Goal: Task Accomplishment & Management: Manage account settings

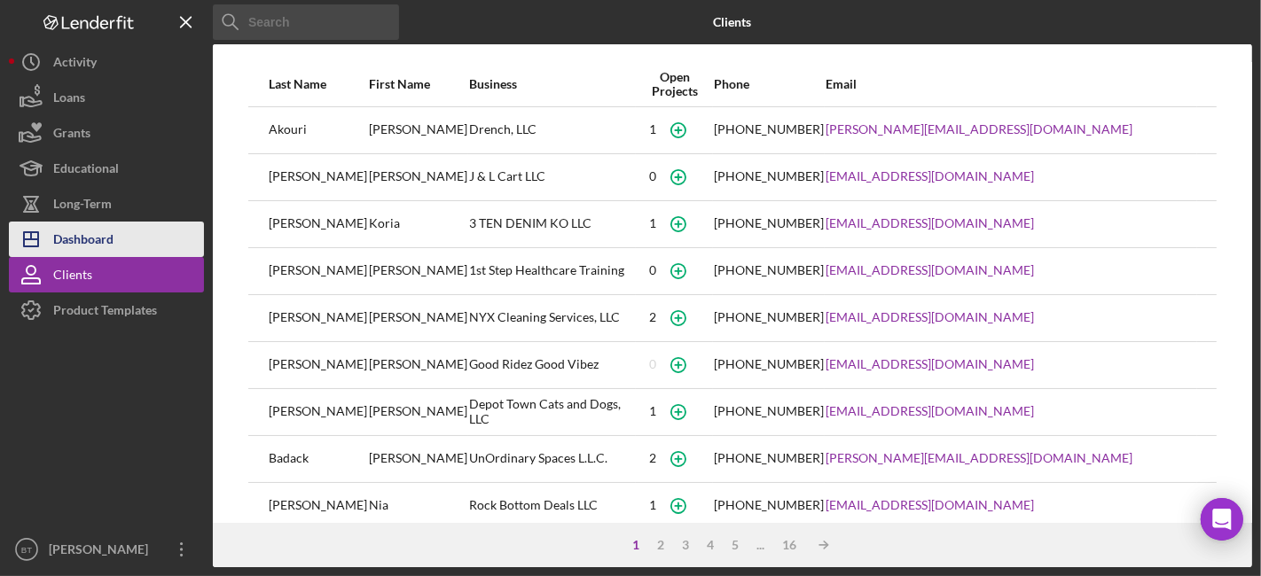
click at [101, 232] on div "Dashboard" at bounding box center [83, 242] width 60 height 40
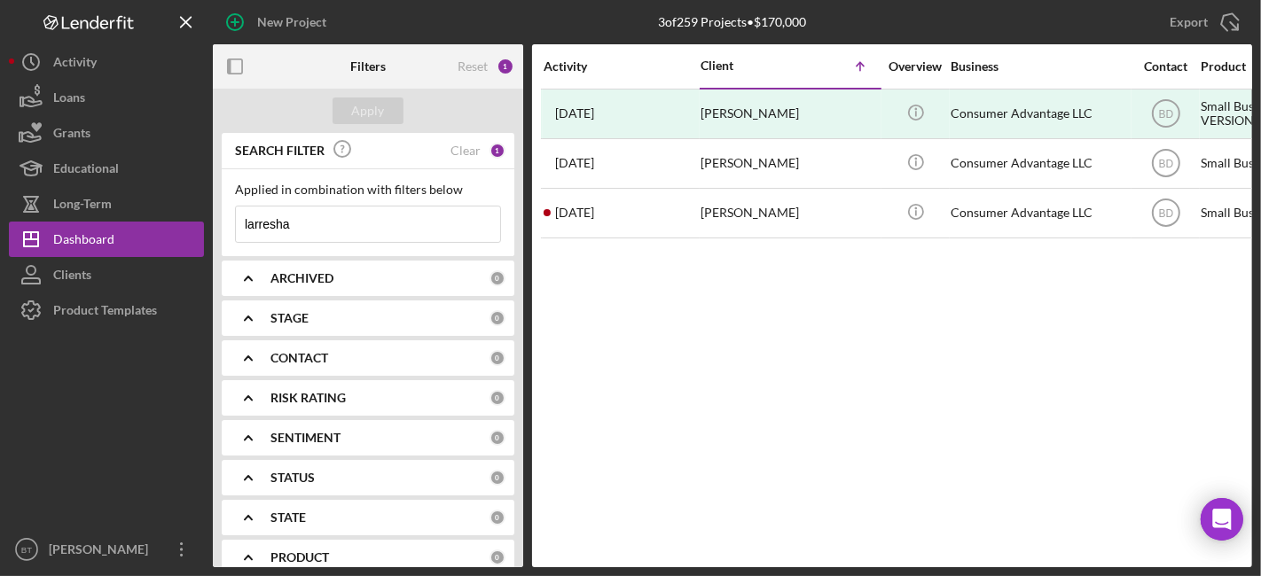
click at [368, 222] on input "larresha" at bounding box center [368, 224] width 264 height 35
click at [368, 223] on input "larresha" at bounding box center [368, 224] width 264 height 35
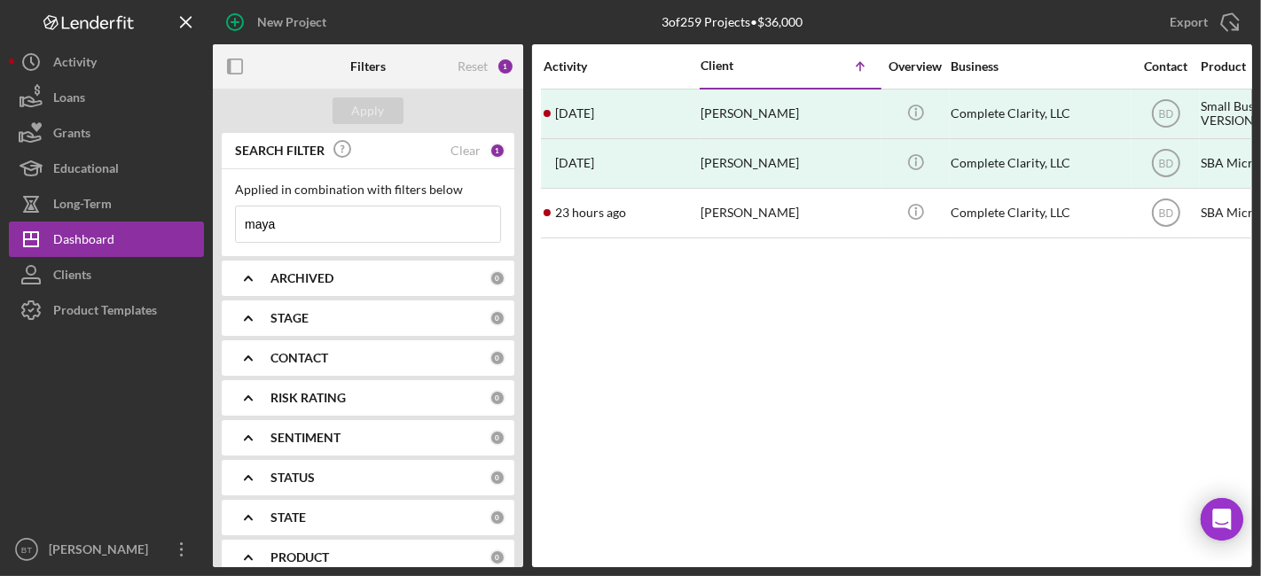
type input "maya"
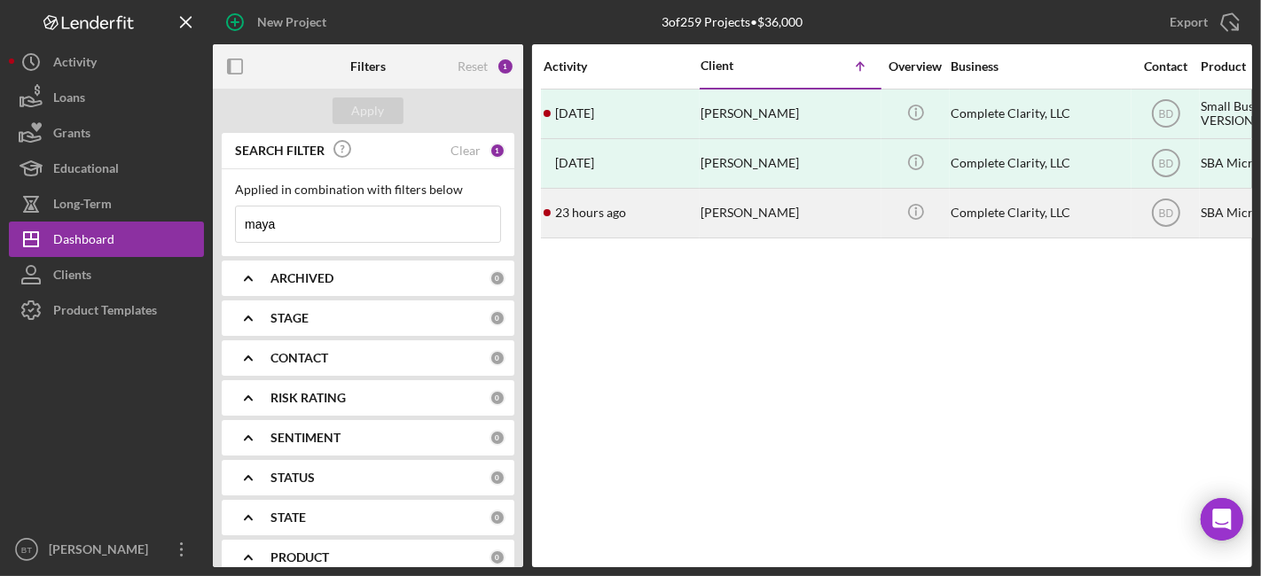
click at [719, 216] on div "[PERSON_NAME]" at bounding box center [789, 213] width 177 height 47
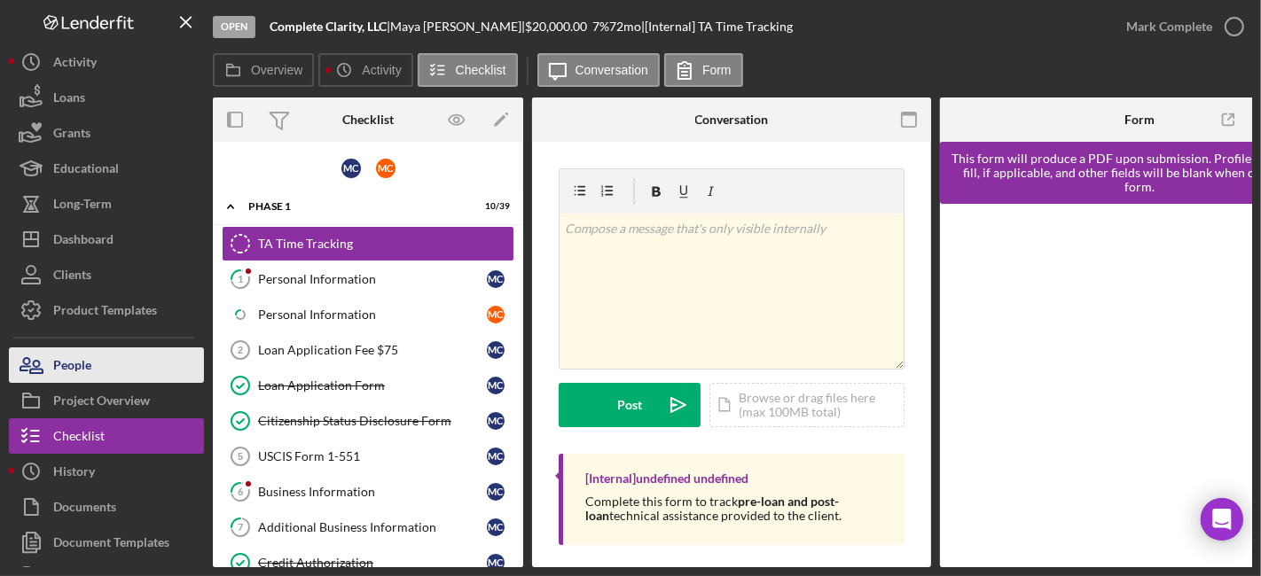
click at [94, 364] on button "People" at bounding box center [106, 365] width 195 height 35
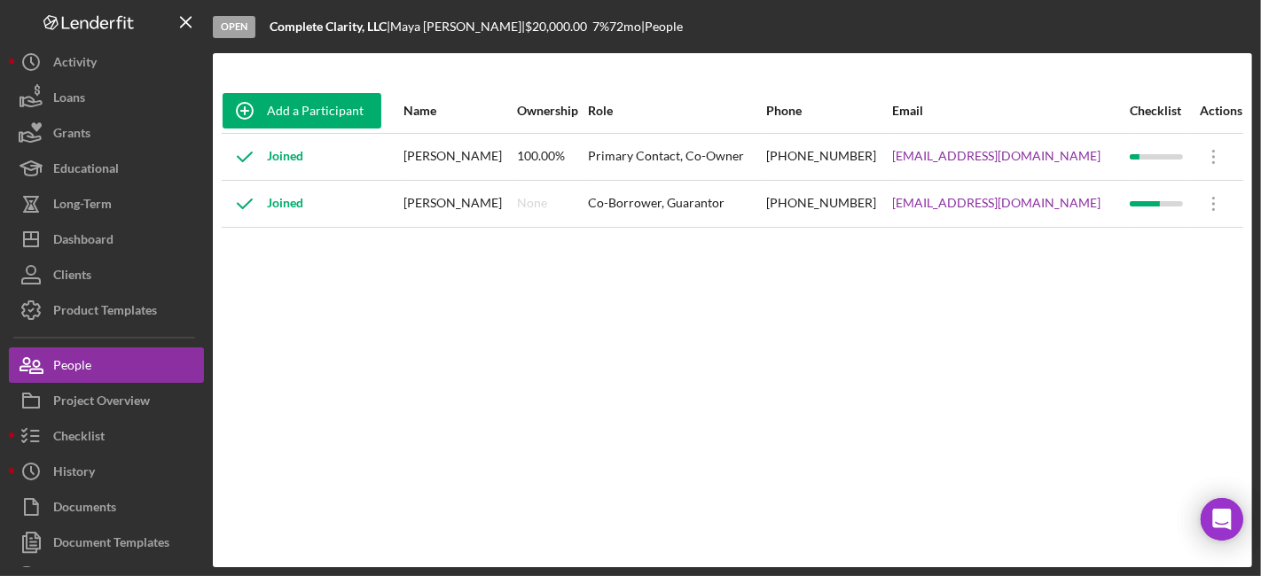
click at [739, 208] on div "Co-Borrower, Guarantor" at bounding box center [676, 204] width 176 height 44
click at [1206, 198] on icon "Icon/Overflow" at bounding box center [1214, 204] width 44 height 44
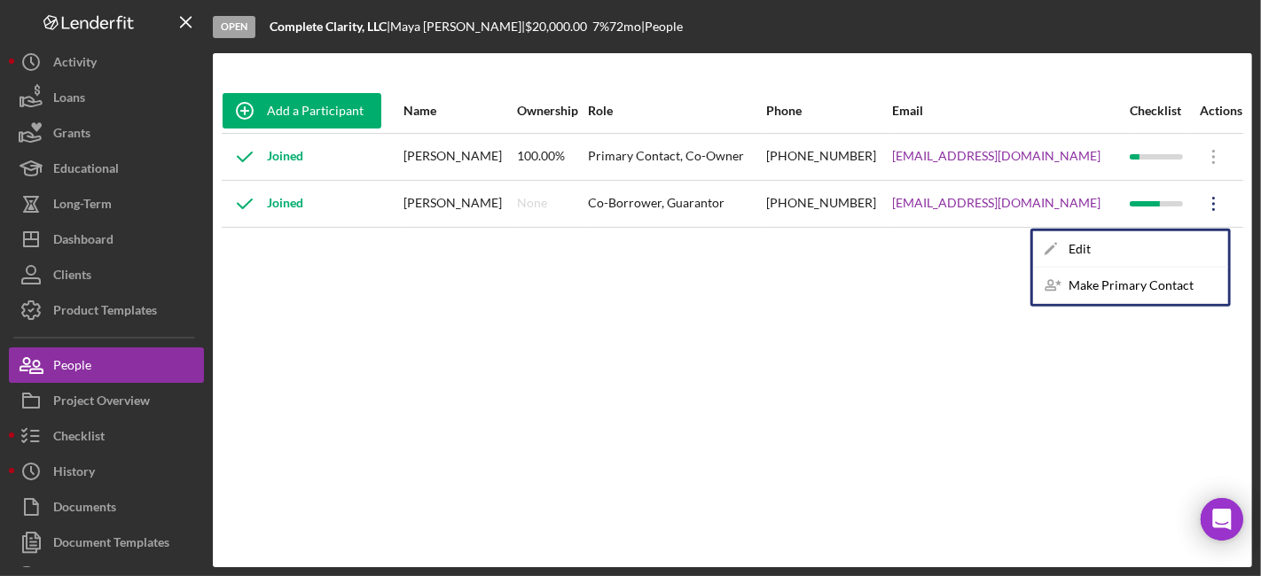
click at [706, 294] on div "Add a Participant Name Ownership Role Phone Email Checklist Actions Joined [PER…" at bounding box center [732, 310] width 1039 height 443
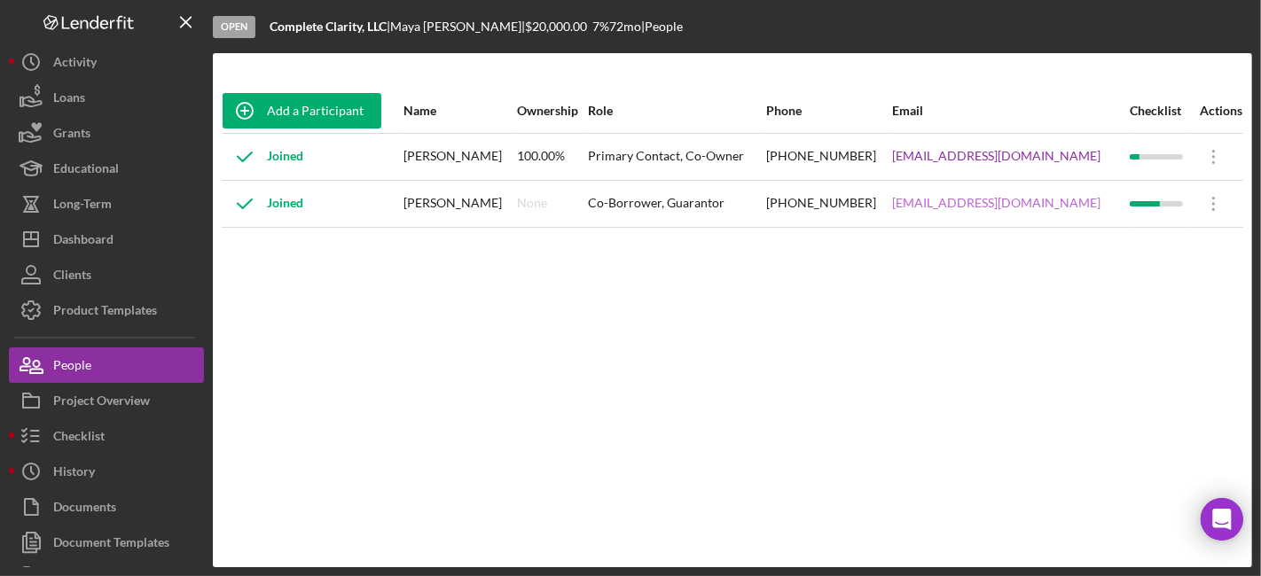
click at [946, 205] on link "[EMAIL_ADDRESS][DOMAIN_NAME]" at bounding box center [997, 203] width 208 height 14
click at [296, 347] on div "Add a Participant Name Ownership Role Phone Email Checklist Actions Joined [PER…" at bounding box center [732, 310] width 1039 height 443
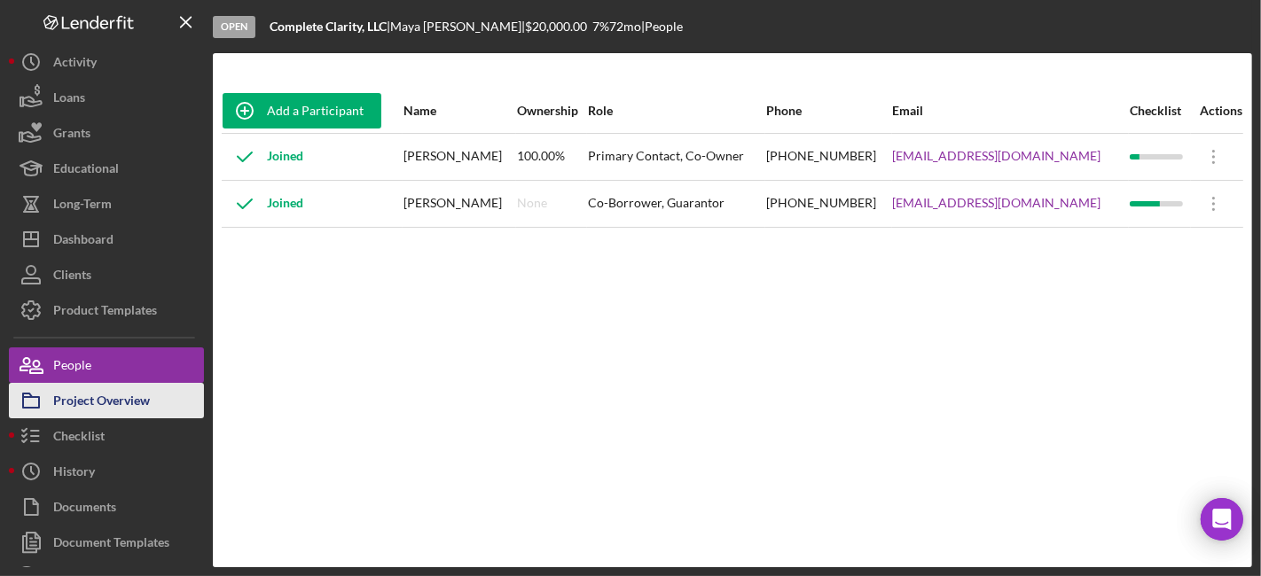
click at [97, 398] on div "Project Overview" at bounding box center [101, 403] width 97 height 40
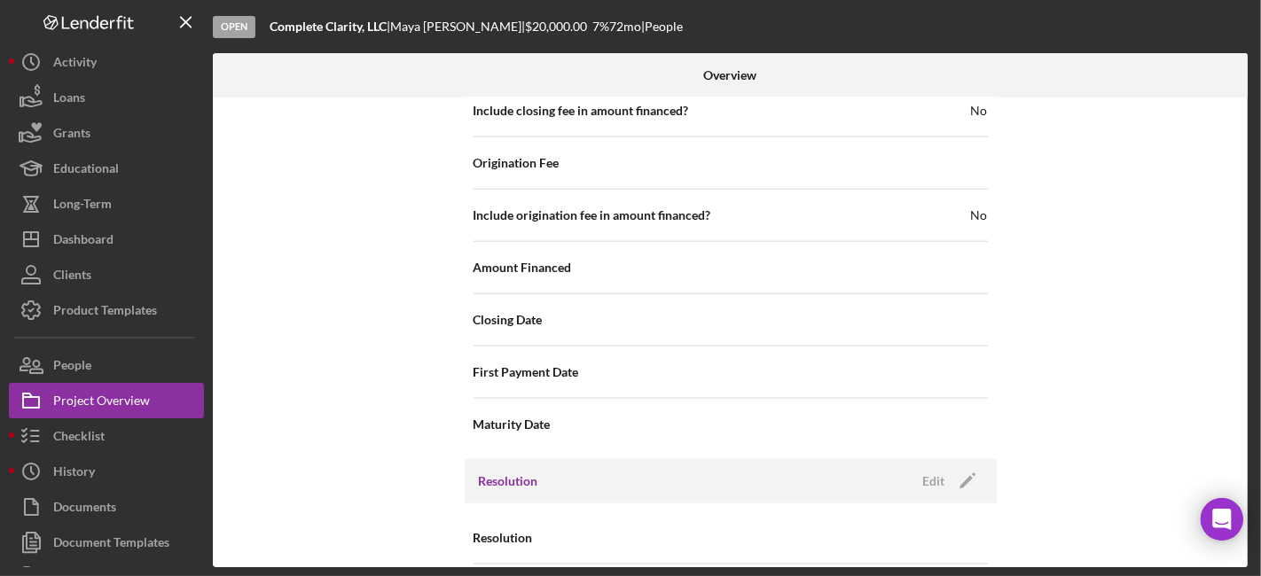
scroll to position [2057, 0]
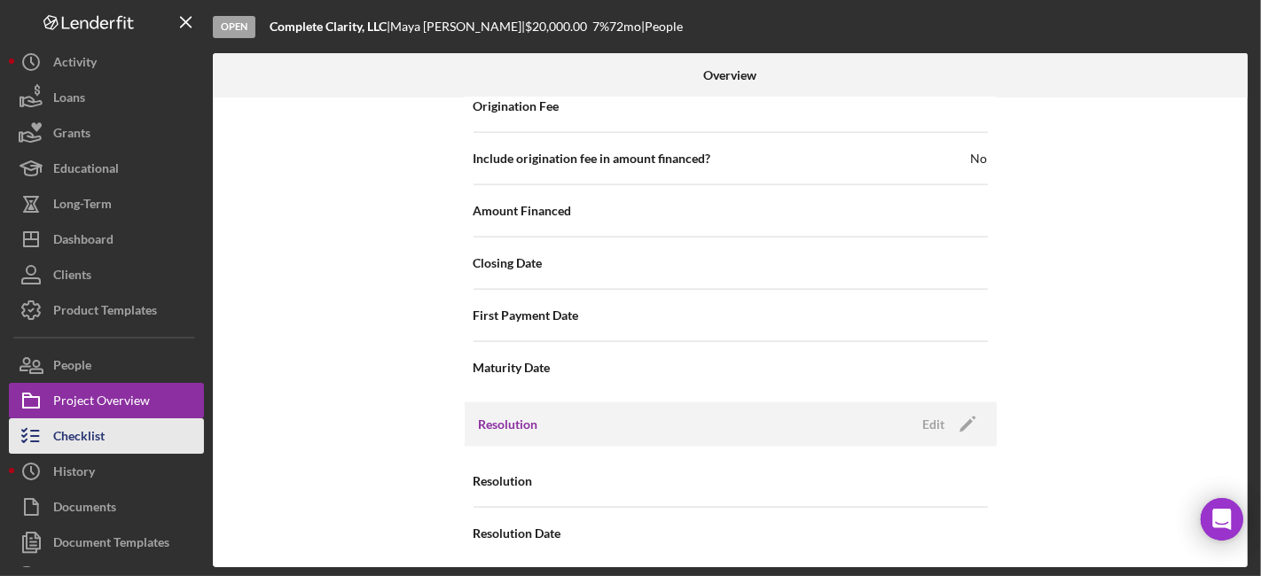
click at [102, 435] on div "Checklist" at bounding box center [78, 439] width 51 height 40
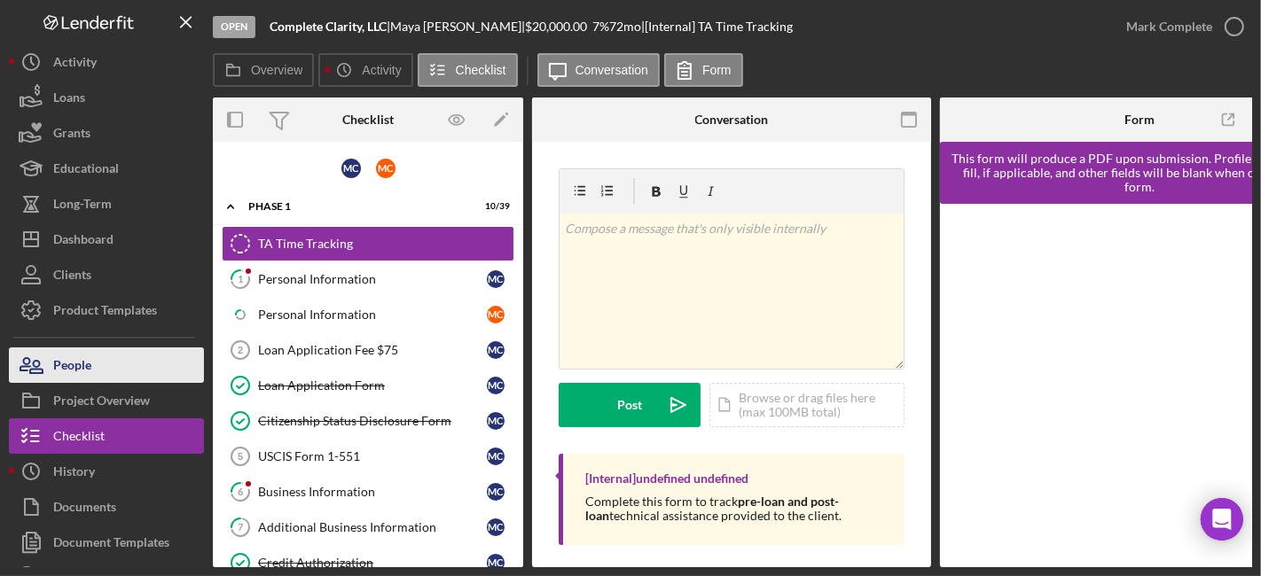
click at [92, 369] on button "People" at bounding box center [106, 365] width 195 height 35
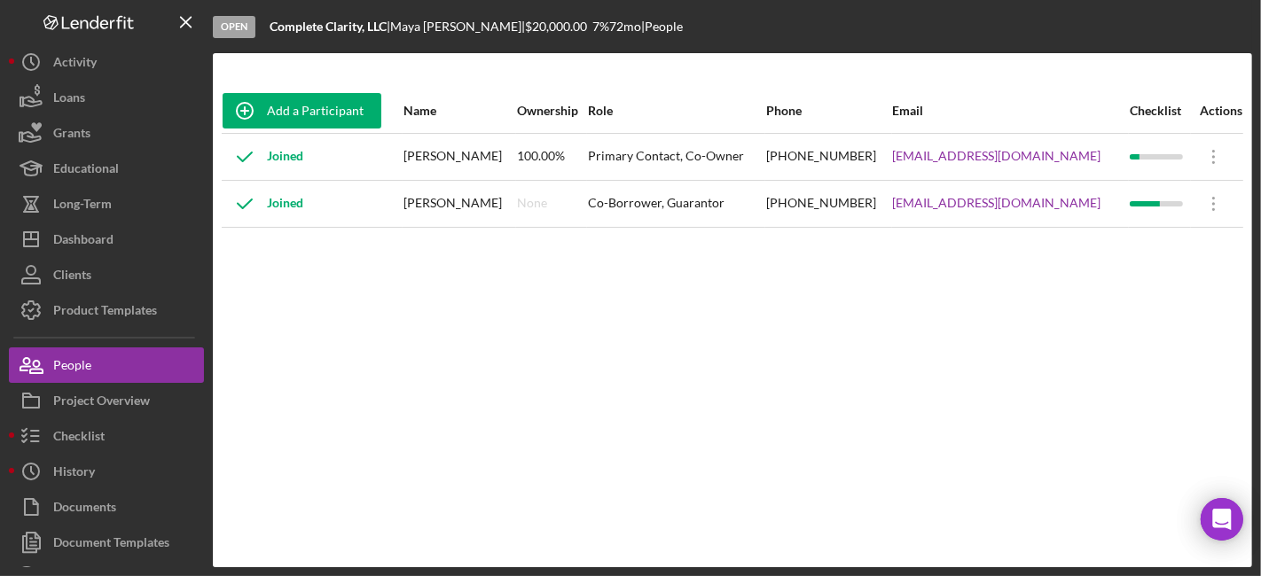
click at [316, 207] on div "Joined" at bounding box center [312, 204] width 179 height 44
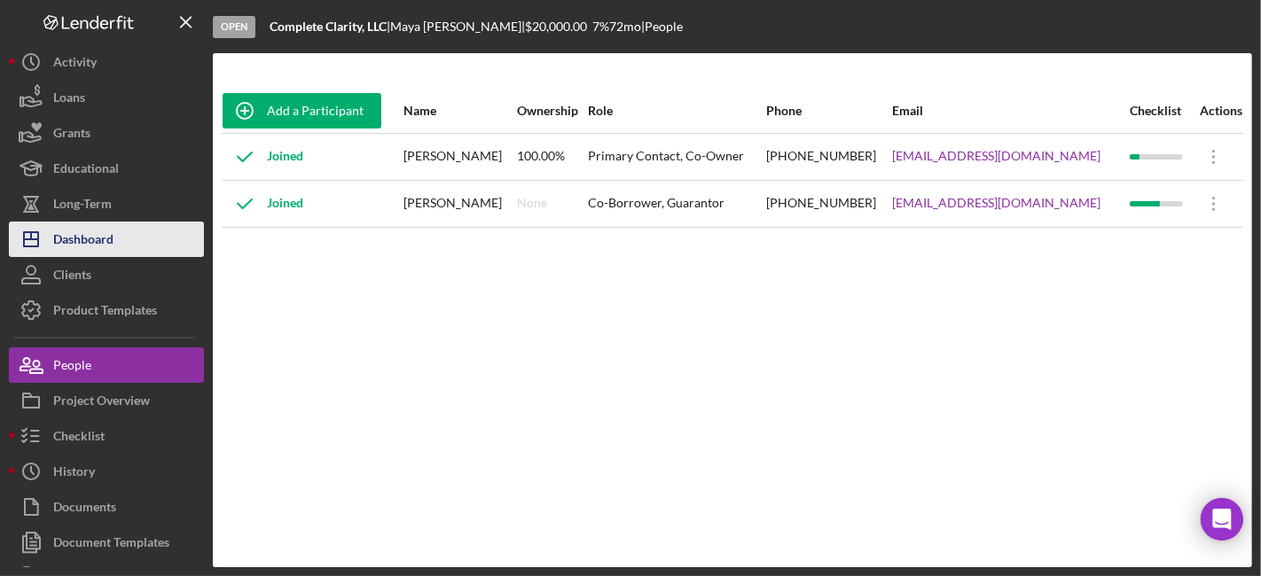
click at [133, 240] on button "Icon/Dashboard Dashboard" at bounding box center [106, 239] width 195 height 35
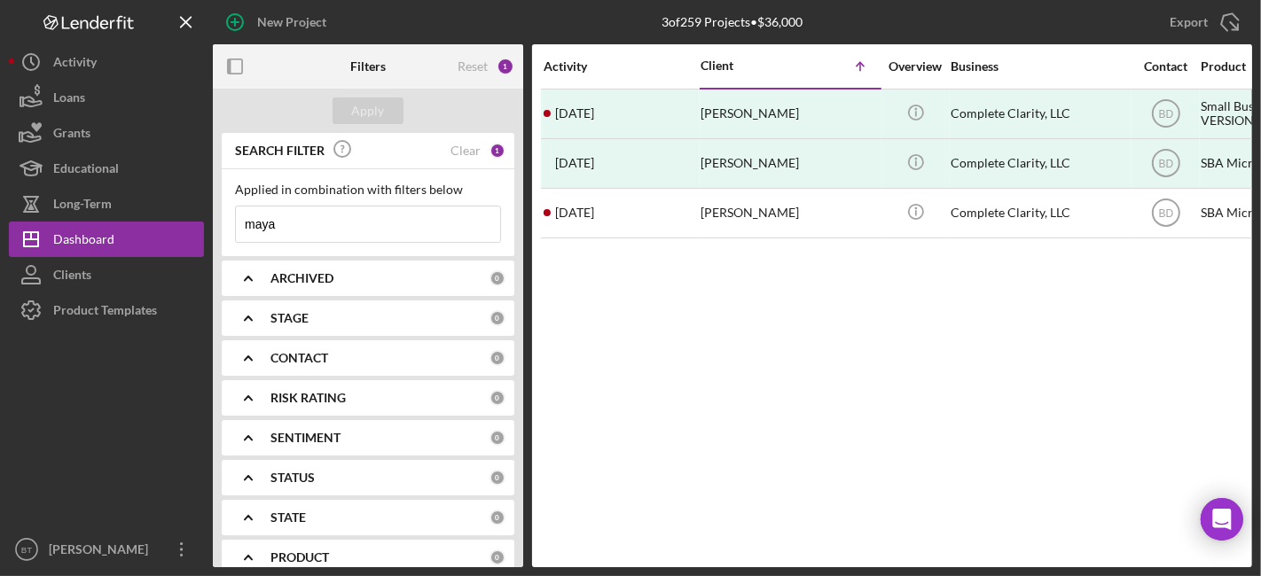
click at [346, 223] on input "maya" at bounding box center [368, 224] width 264 height 35
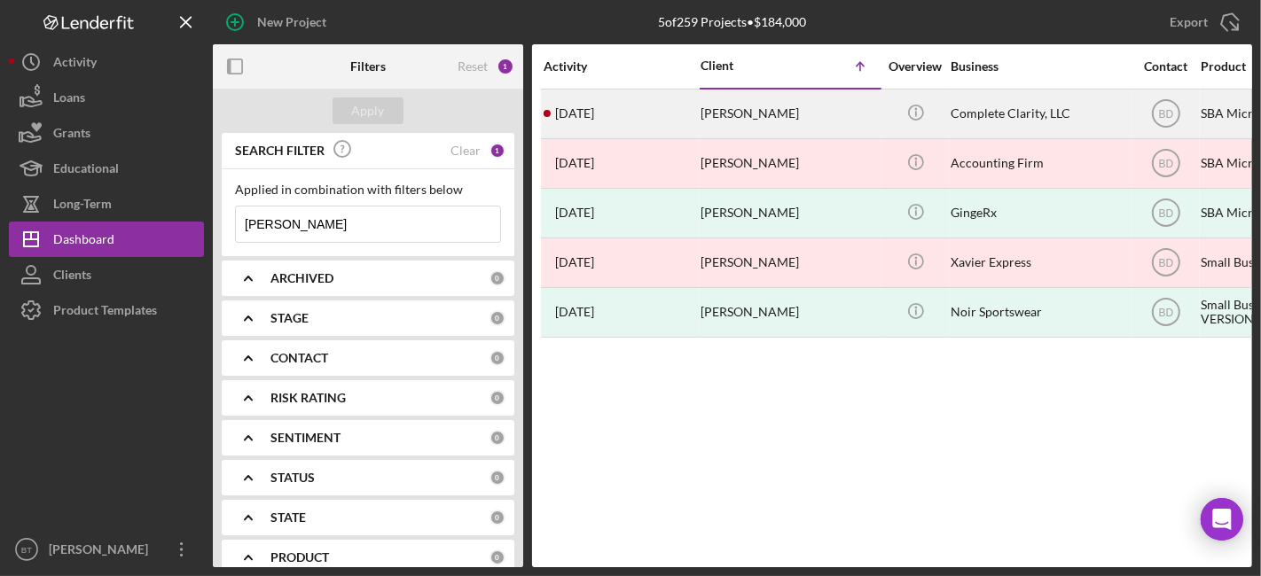
type input "[PERSON_NAME]"
click at [757, 115] on div "[PERSON_NAME]" at bounding box center [789, 113] width 177 height 47
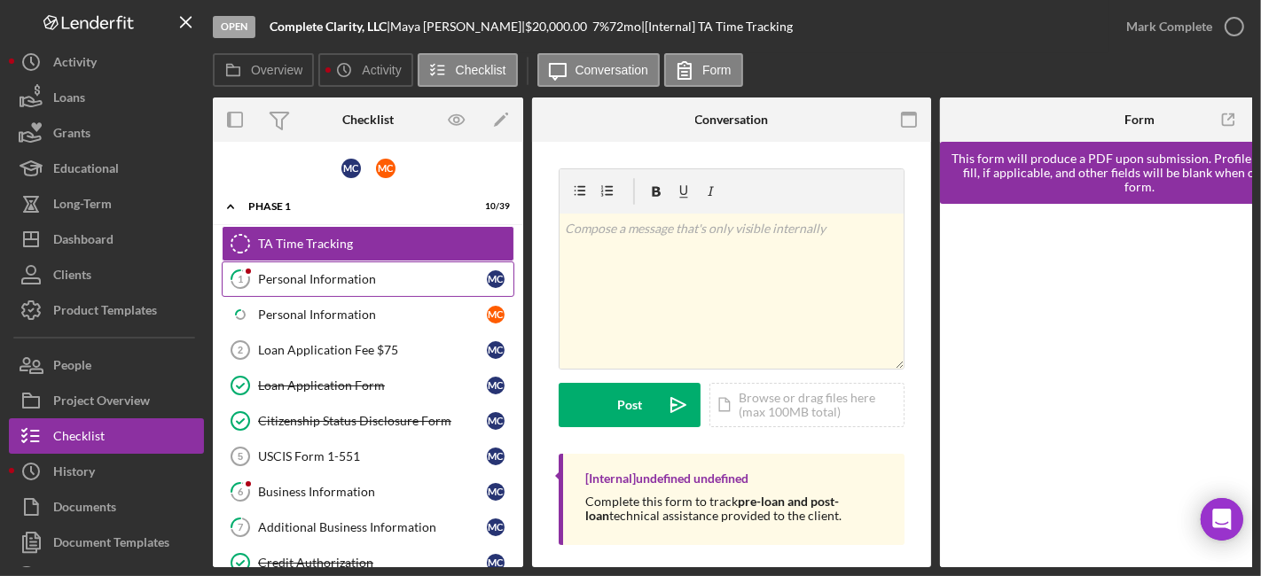
click at [336, 280] on div "Personal Information" at bounding box center [372, 279] width 229 height 14
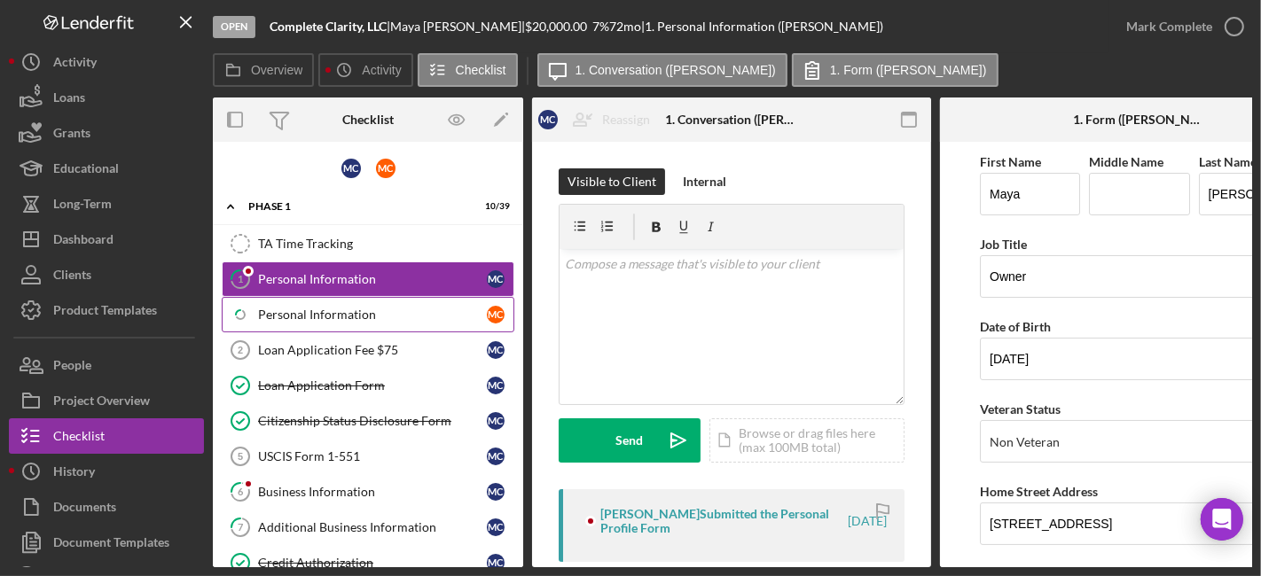
click at [342, 308] on div "Personal Information" at bounding box center [372, 315] width 229 height 14
